Goal: Information Seeking & Learning: Learn about a topic

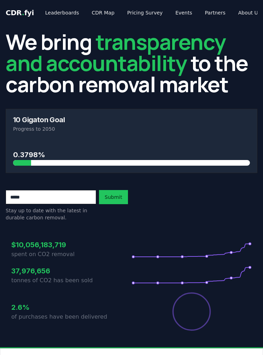
click at [69, 12] on link "Leaderboards" at bounding box center [62, 12] width 45 height 13
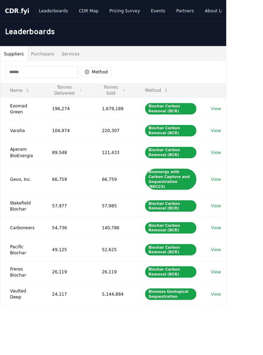
click at [142, 106] on icon at bounding box center [144, 105] width 4 height 6
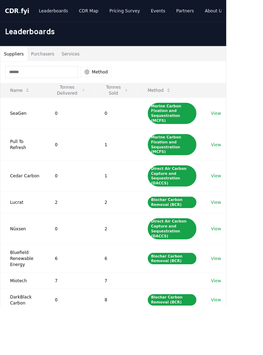
click at [145, 107] on icon at bounding box center [147, 105] width 4 height 6
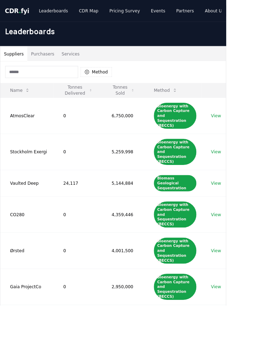
click at [97, 104] on button "Tonnes Delivered" at bounding box center [90, 105] width 45 height 14
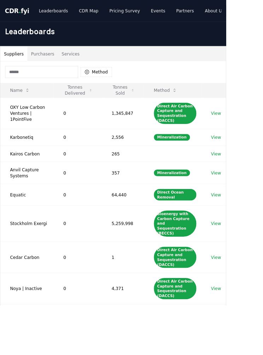
click at [85, 108] on button "Tonnes Delivered" at bounding box center [90, 105] width 45 height 14
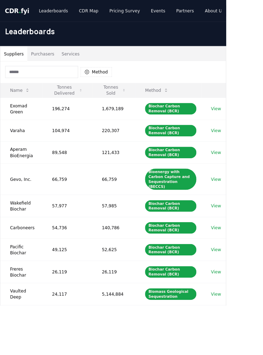
click at [175, 107] on button "Method" at bounding box center [182, 105] width 38 height 14
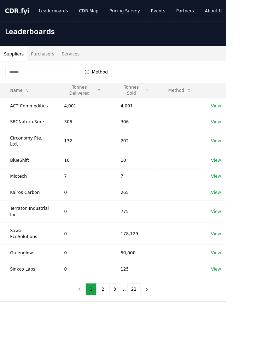
click at [213, 105] on button "Method" at bounding box center [208, 105] width 38 height 14
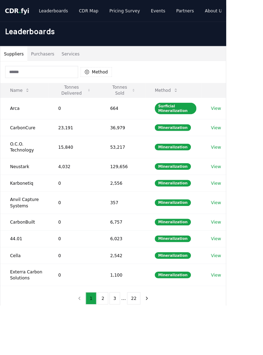
click at [120, 85] on button "Method" at bounding box center [112, 83] width 36 height 11
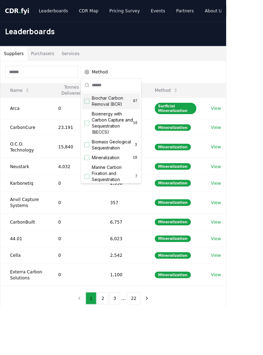
click at [100, 118] on div "Suggestions" at bounding box center [101, 118] width 6 height 6
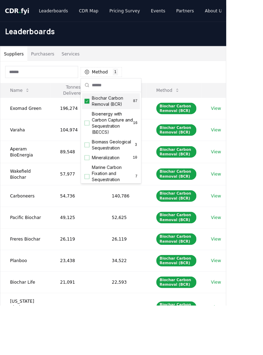
click at [174, 73] on div "Method 1 Biochar Carbon Removal (BCR)" at bounding box center [131, 83] width 262 height 25
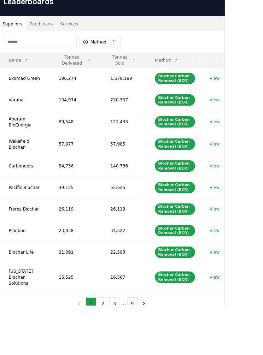
scroll to position [35, 1]
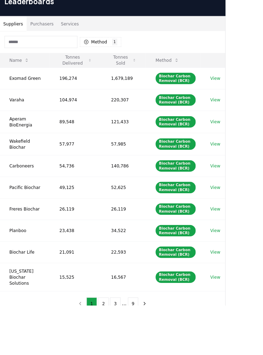
click at [0, 245] on td "Freres Biochar" at bounding box center [29, 242] width 58 height 25
click at [122, 345] on button "2" at bounding box center [120, 352] width 12 height 14
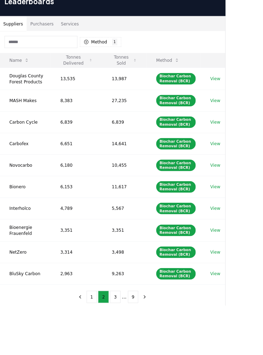
click at [138, 349] on button "3" at bounding box center [134, 345] width 12 height 14
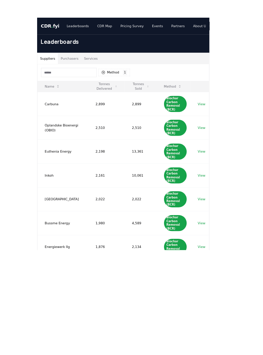
scroll to position [11, 0]
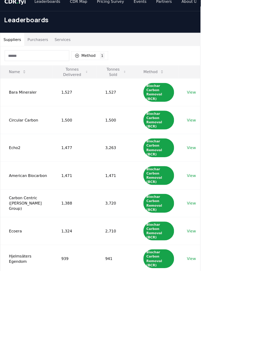
scroll to position [133, 0]
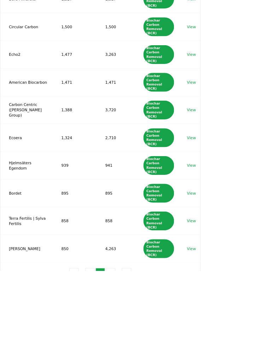
click at [146, 351] on button "5" at bounding box center [145, 358] width 12 height 14
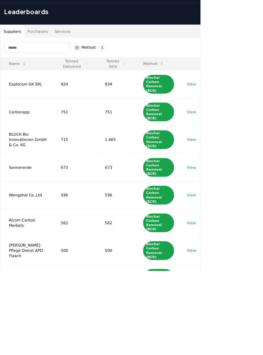
scroll to position [21, 0]
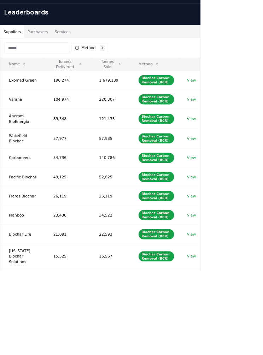
scroll to position [0, 0]
